Goal: Task Accomplishment & Management: Complete application form

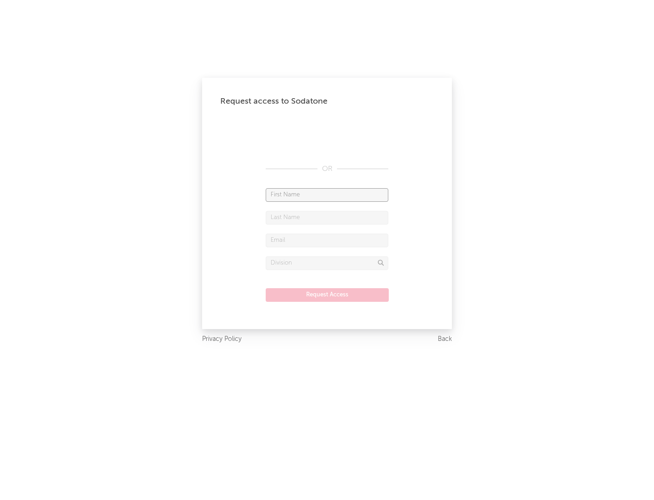
click at [327, 194] on input "text" at bounding box center [327, 195] width 123 height 14
type input "[PERSON_NAME]"
click at [327, 217] on input "text" at bounding box center [327, 218] width 123 height 14
type input "[PERSON_NAME]"
click at [327, 240] on input "text" at bounding box center [327, 240] width 123 height 14
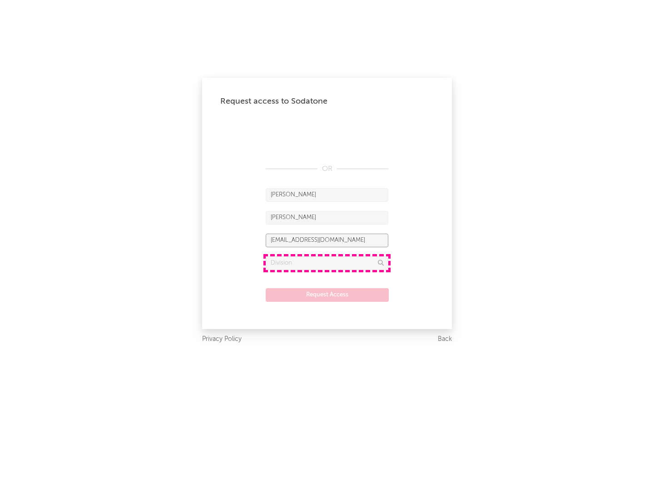
type input "[EMAIL_ADDRESS][DOMAIN_NAME]"
click at [327, 262] on input "text" at bounding box center [327, 263] width 123 height 14
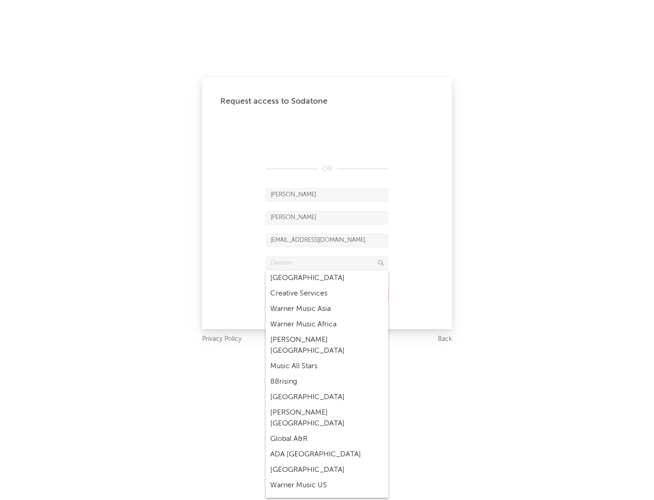
click at [327, 358] on div "Music All Stars" at bounding box center [327, 365] width 123 height 15
type input "Music All Stars"
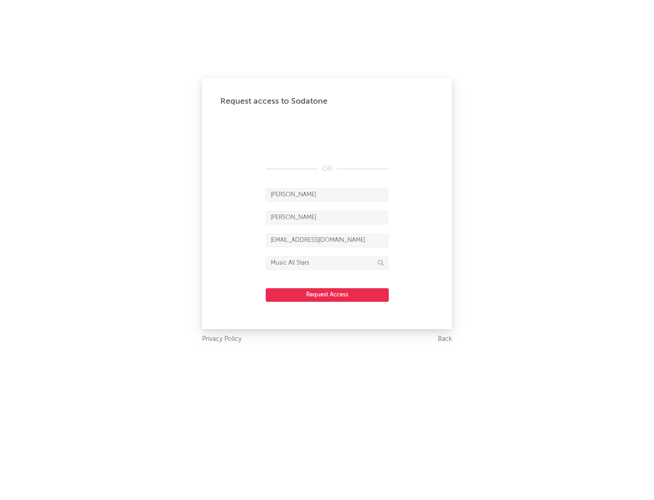
click at [327, 294] on button "Request Access" at bounding box center [327, 295] width 123 height 14
